Goal: Task Accomplishment & Management: Complete application form

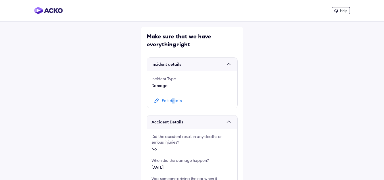
drag, startPoint x: 173, startPoint y: 100, endPoint x: 179, endPoint y: 100, distance: 5.7
click at [173, 100] on div "Edit details" at bounding box center [172, 101] width 20 height 6
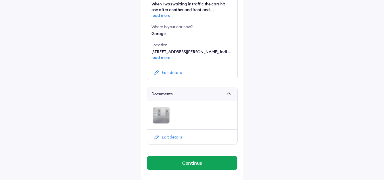
scroll to position [235, 0]
click at [161, 115] on img at bounding box center [161, 115] width 17 height 17
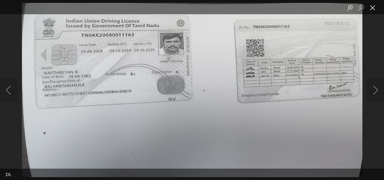
click at [373, 9] on button "Close lightbox" at bounding box center [372, 8] width 11 height 10
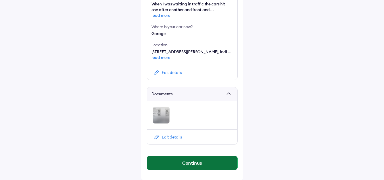
click at [186, 159] on button "Continue" at bounding box center [192, 163] width 90 height 14
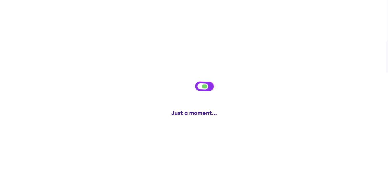
scroll to position [0, 0]
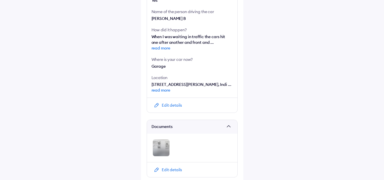
scroll to position [235, 0]
